Goal: Task Accomplishment & Management: Manage account settings

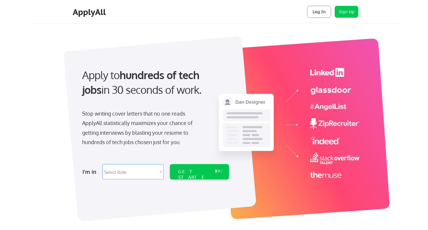
click at [319, 10] on button "Log In" at bounding box center [319, 12] width 24 height 12
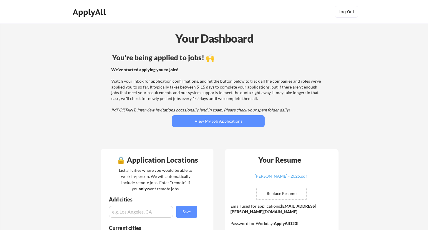
click at [90, 14] on div "ApplyAll" at bounding box center [90, 12] width 35 height 10
click at [80, 16] on div "ApplyAll" at bounding box center [90, 12] width 35 height 10
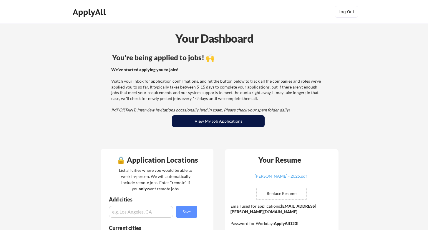
click at [221, 124] on button "View My Job Applications" at bounding box center [218, 121] width 93 height 12
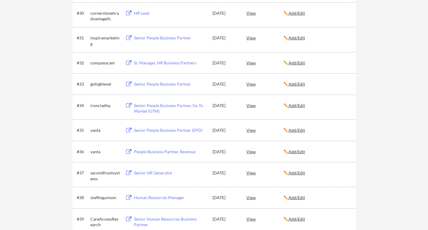
scroll to position [777, 0]
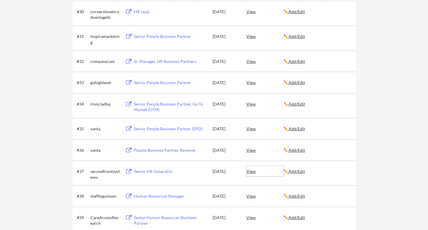
click at [251, 172] on div "View" at bounding box center [264, 171] width 37 height 11
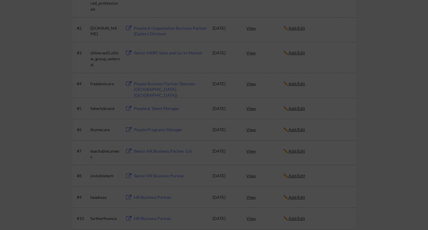
scroll to position [0, 0]
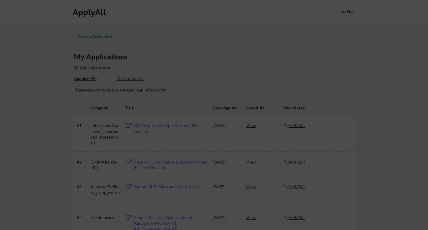
click at [254, 96] on div at bounding box center [214, 115] width 428 height 230
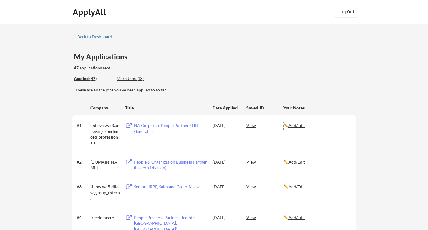
click at [250, 126] on div "View" at bounding box center [264, 125] width 37 height 11
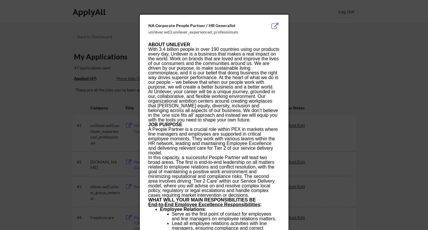
click at [198, 65] on p "With 3.4 billion people in over 190 countries using our products every day, Uni…" at bounding box center [213, 68] width 131 height 42
click at [209, 55] on p "With 3.4 billion people in over 190 countries using our products every day, Uni…" at bounding box center [213, 68] width 131 height 42
click at [352, 41] on div at bounding box center [214, 115] width 428 height 230
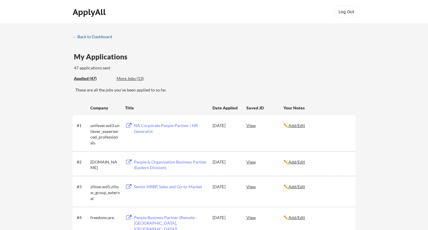
click at [102, 36] on div "← Back to Dashboard" at bounding box center [94, 37] width 44 height 4
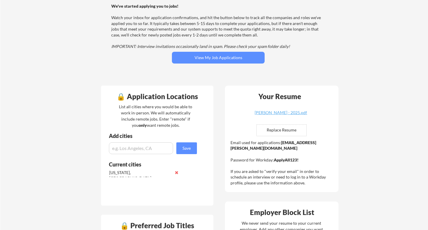
scroll to position [64, 0]
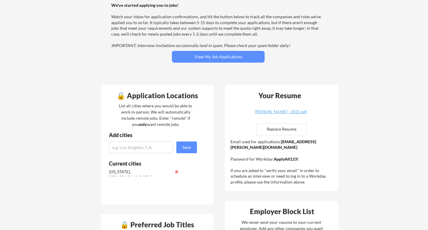
click at [278, 129] on input "file" at bounding box center [281, 129] width 50 height 11
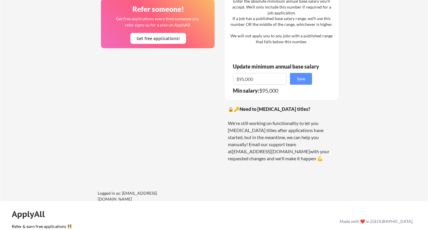
scroll to position [403, 0]
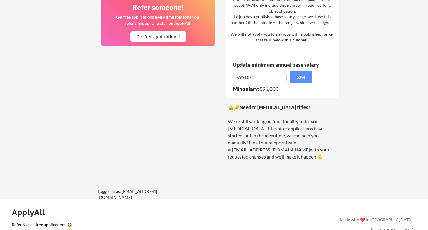
click at [261, 143] on div "🔒🔑 Need to change your job titles? We're still working on functionality to let …" at bounding box center [282, 132] width 108 height 56
click at [264, 147] on link "[EMAIL_ADDRESS][DOMAIN_NAME]" at bounding box center [271, 150] width 78 height 6
drag, startPoint x: 302, startPoint y: 143, endPoint x: 262, endPoint y: 143, distance: 40.0
click at [262, 143] on div "🔒🔑 Need to change your job titles? We're still working on functionality to let …" at bounding box center [282, 132] width 108 height 56
copy div "[EMAIL_ADDRESS][DOMAIN_NAME]"
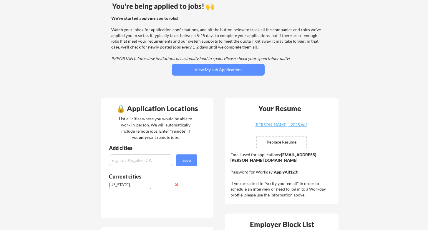
scroll to position [0, 0]
